Goal: Information Seeking & Learning: Learn about a topic

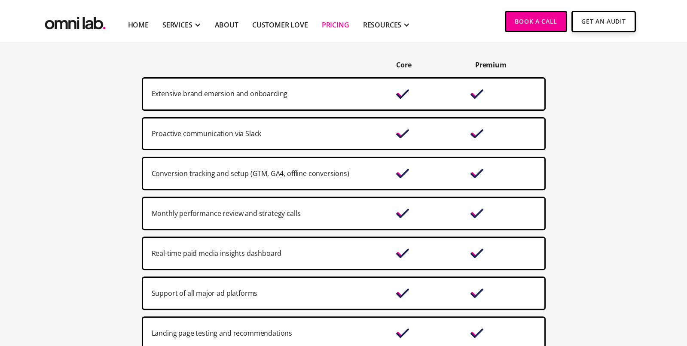
scroll to position [534, 0]
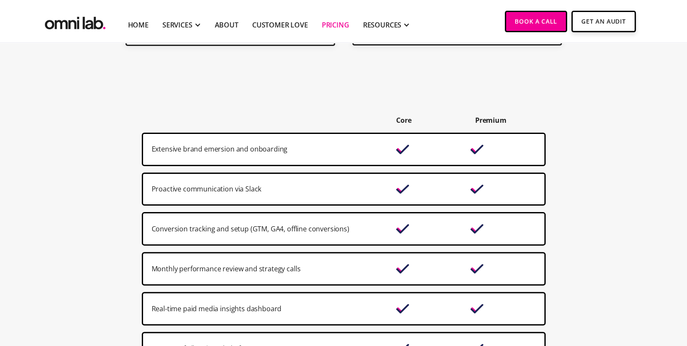
click at [83, 21] on img "home" at bounding box center [75, 21] width 64 height 21
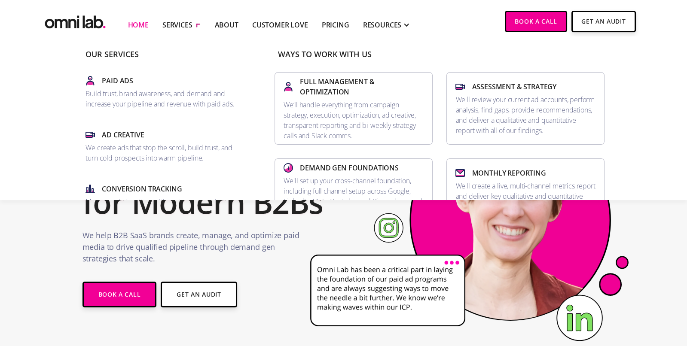
click at [193, 27] on div "SERVICES" at bounding box center [181, 25] width 39 height 36
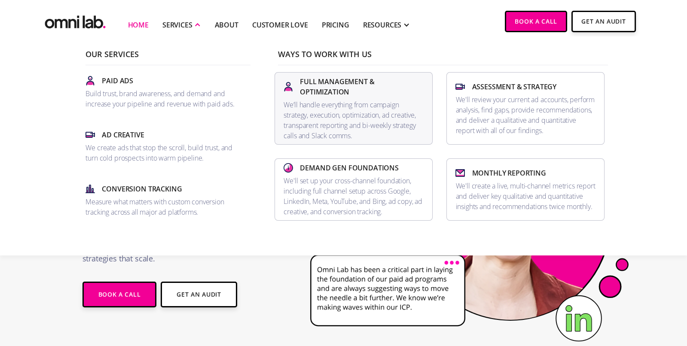
click at [316, 100] on p "We’ll handle everything from campaign strategy, execution, optimization, ad cre…" at bounding box center [354, 120] width 140 height 41
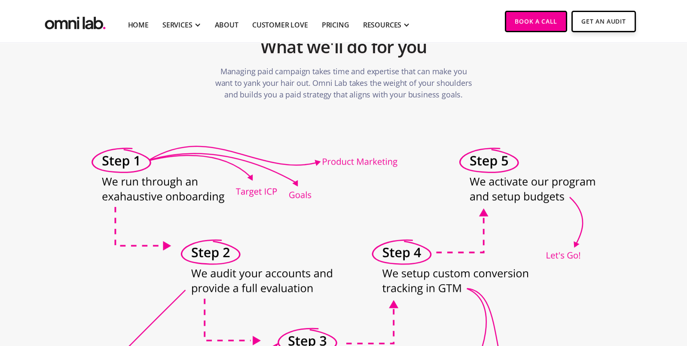
scroll to position [346, 0]
click at [297, 123] on section "What we'll do for you Managing paid campaign takes time and expertise that can …" at bounding box center [343, 55] width 687 height 144
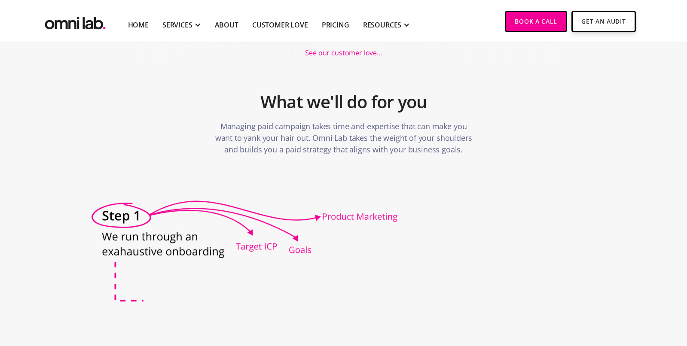
scroll to position [234, 0]
